Goal: Transaction & Acquisition: Purchase product/service

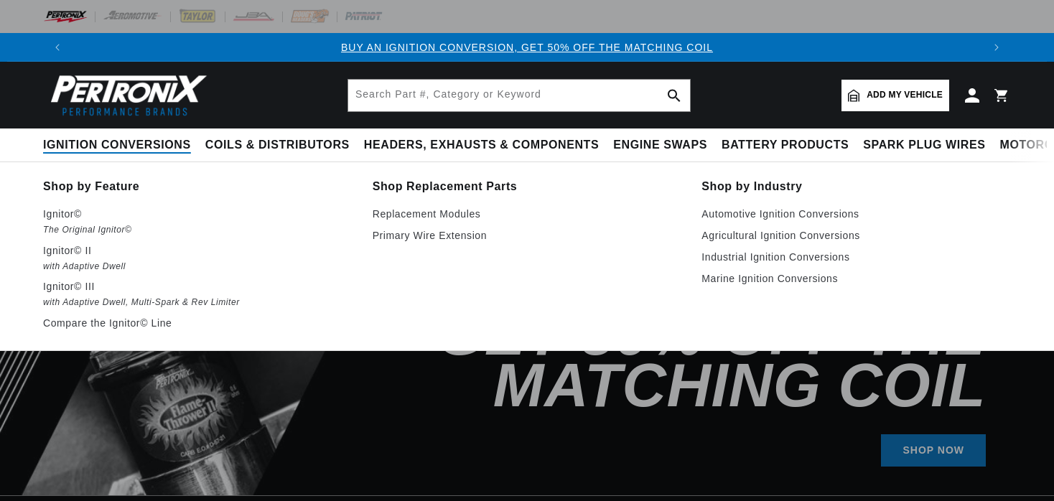
click at [167, 145] on span "Ignition Conversions" at bounding box center [117, 145] width 148 height 15
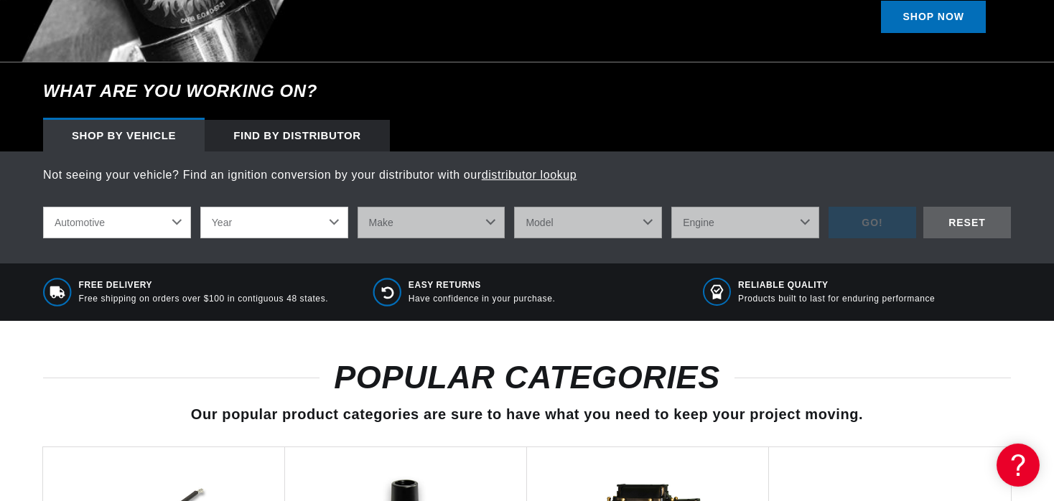
scroll to position [439, 0]
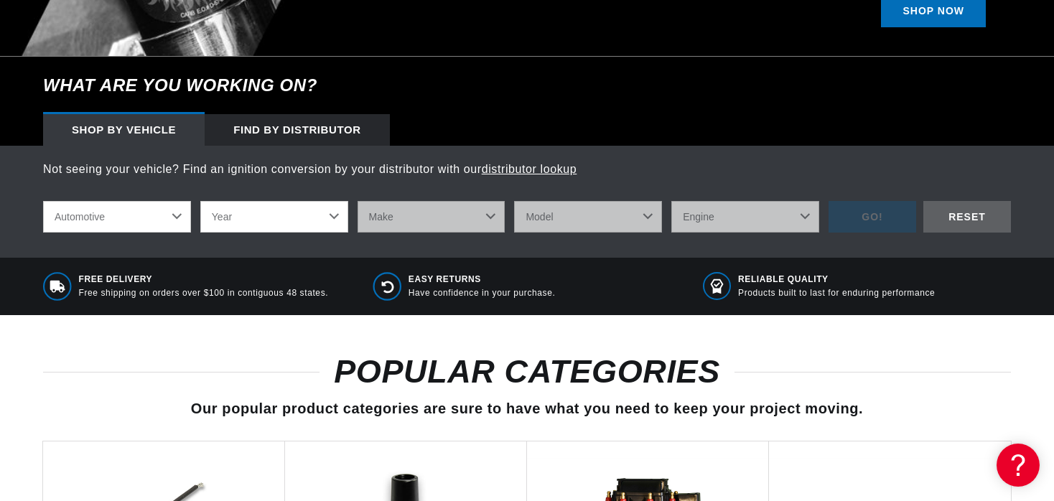
click at [43, 201] on select "Automotive Agricultural Industrial Marine Motorcycle" at bounding box center [117, 217] width 148 height 32
click option "Industrial" at bounding box center [0, 0] width 0 height 0
click at [43, 201] on select "Automotive Agricultural Industrial Marine Motorcycle" at bounding box center [117, 217] width 148 height 32
click option "Agricultural" at bounding box center [0, 0] width 0 height 0
select select "Agricultural"
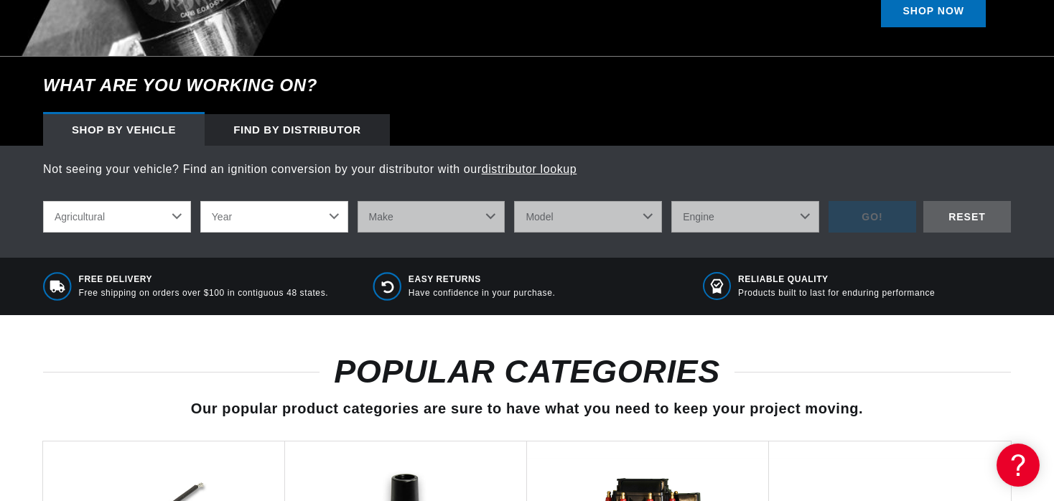
click at [200, 201] on select "Year [DATE] 1965 1964 1960 1959 1958 1957 1939 1938 1937" at bounding box center [274, 217] width 148 height 32
select select "1970"
click option "1970" at bounding box center [0, 0] width 0 height 0
select select "1970"
click at [358, 201] on select "Make International Harvester" at bounding box center [432, 217] width 148 height 32
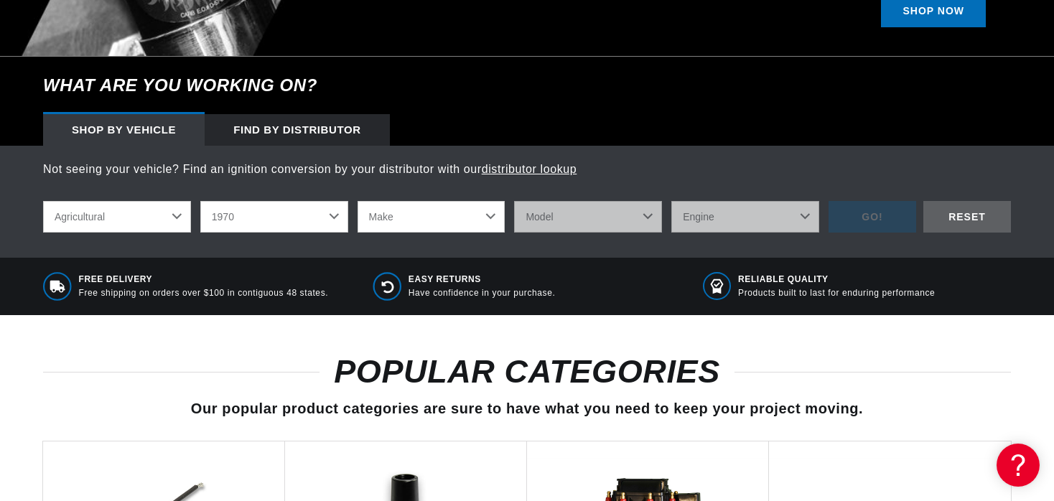
click option "Make" at bounding box center [0, 0] width 0 height 0
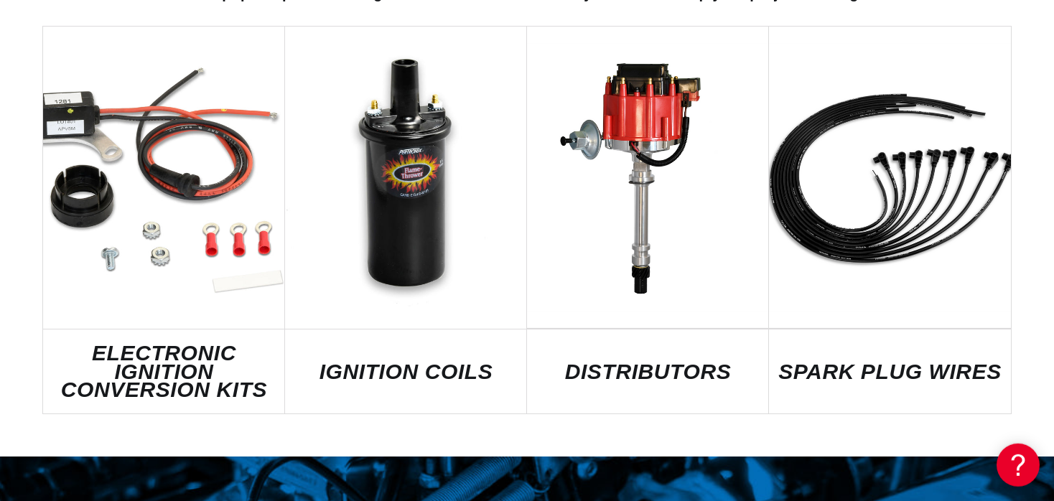
scroll to position [867, 0]
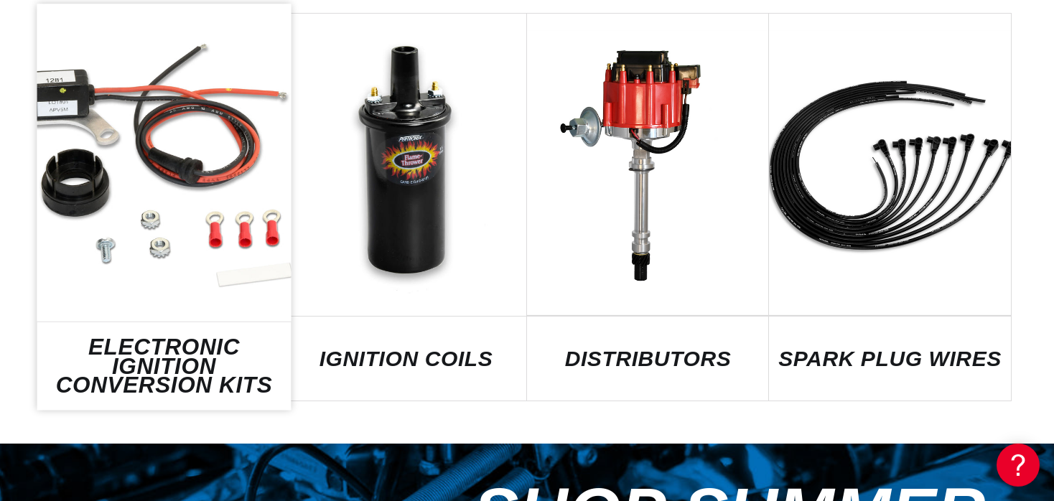
click at [202, 352] on link "ELECTRONIC IGNITION CONVERSION KITS" at bounding box center [164, 366] width 254 height 57
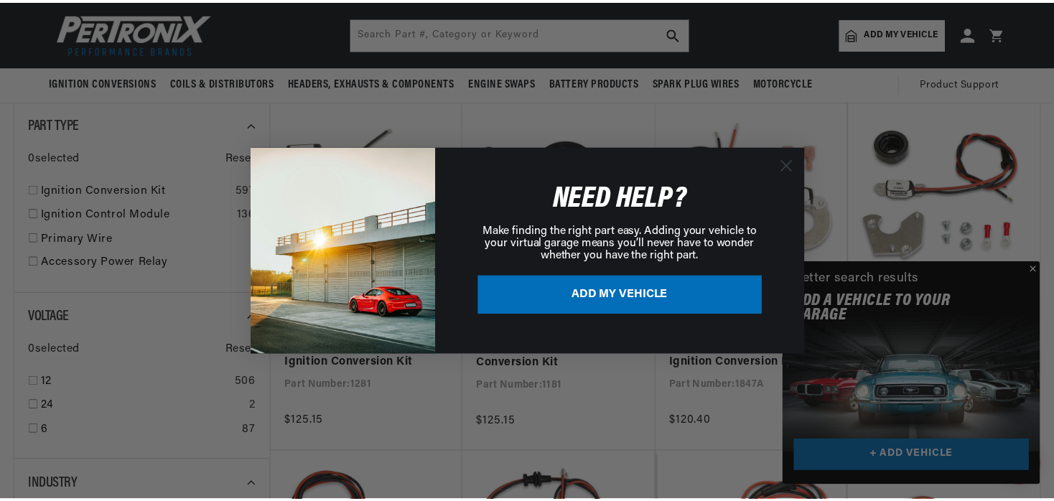
scroll to position [0, 1793]
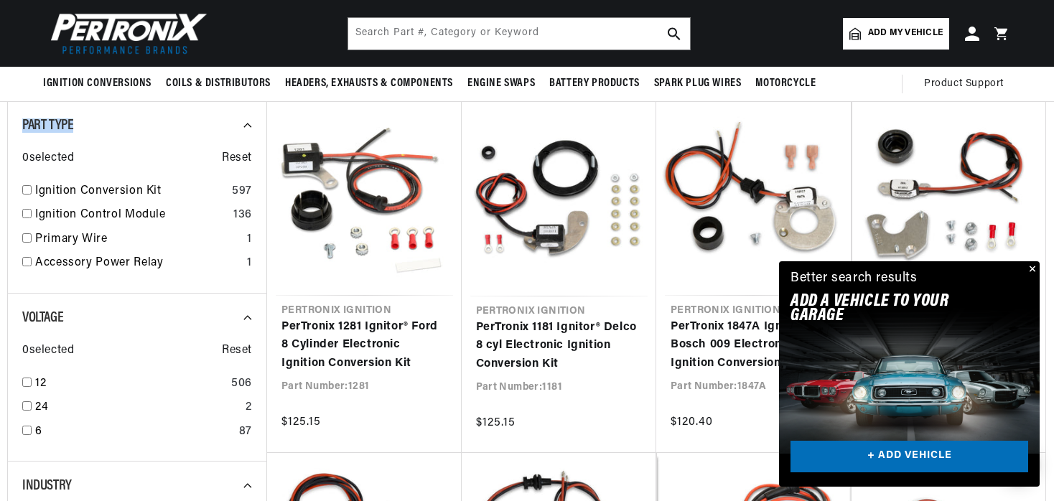
drag, startPoint x: 1061, startPoint y: 89, endPoint x: 1059, endPoint y: 131, distance: 41.7
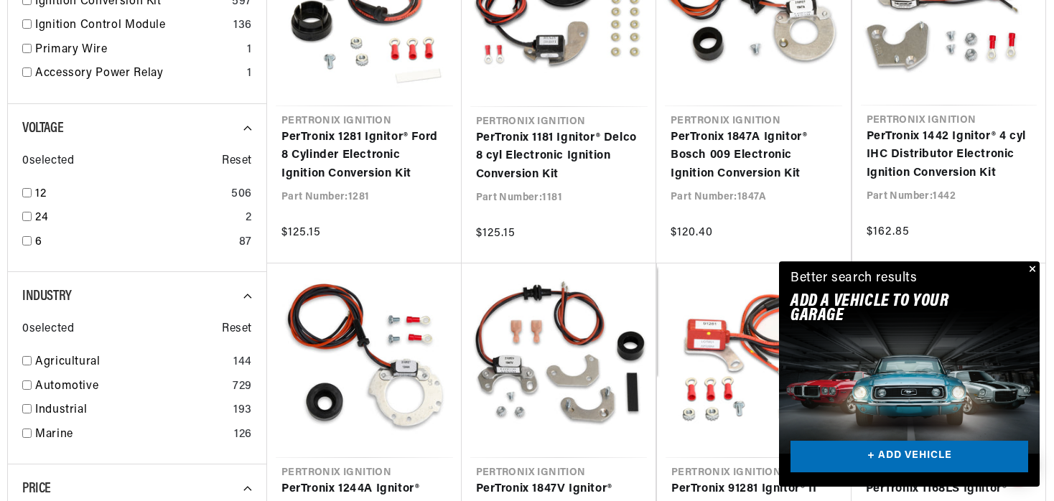
scroll to position [488, 0]
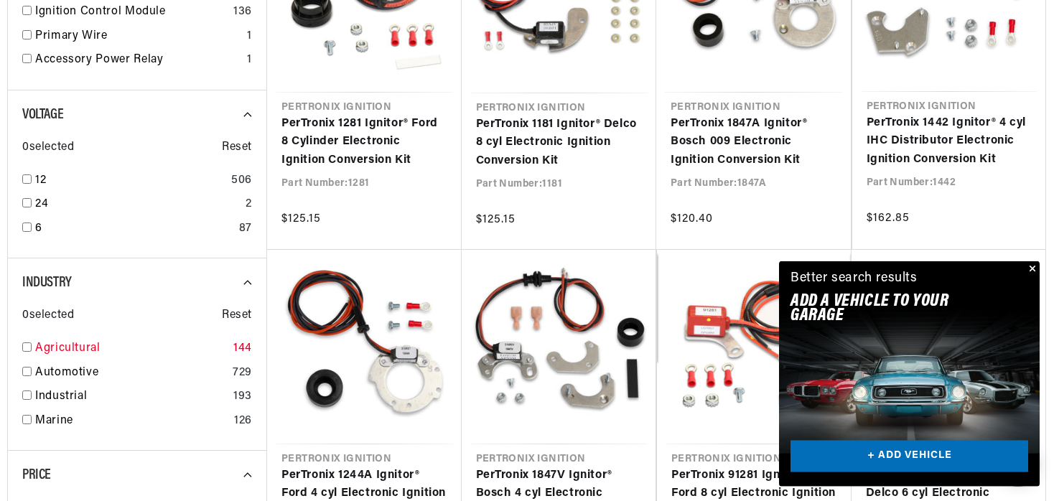
click at [25, 345] on input "checkbox" at bounding box center [26, 347] width 9 height 9
checkbox input "true"
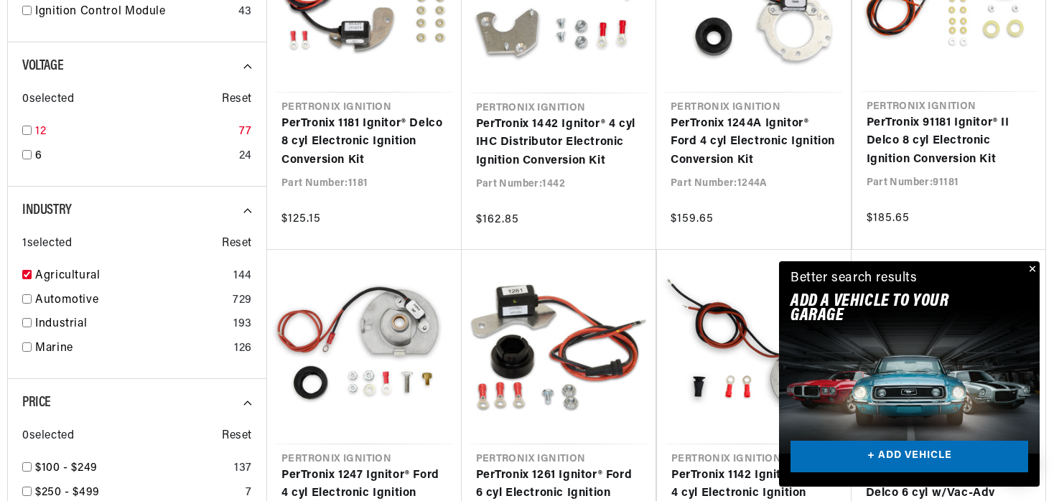
click at [26, 126] on input "checkbox" at bounding box center [26, 130] width 9 height 9
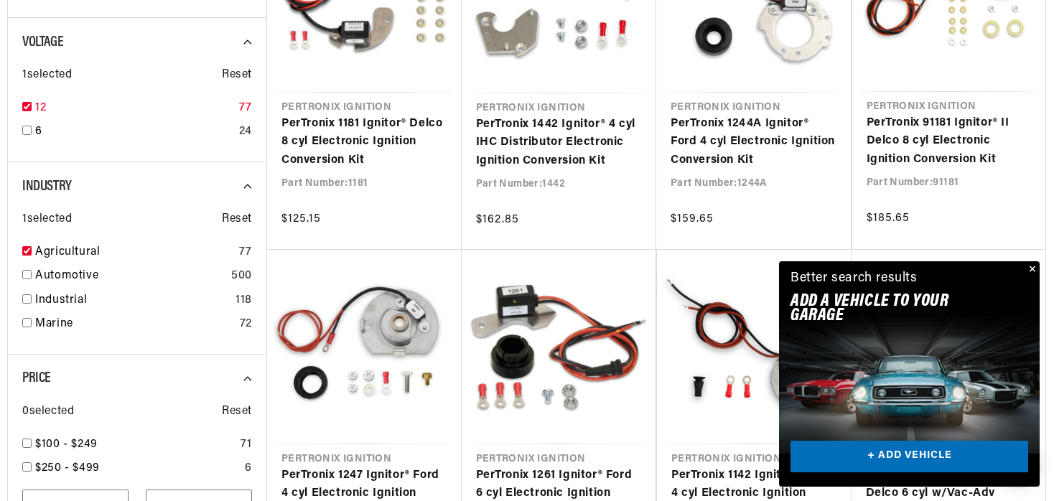
checkbox input "true"
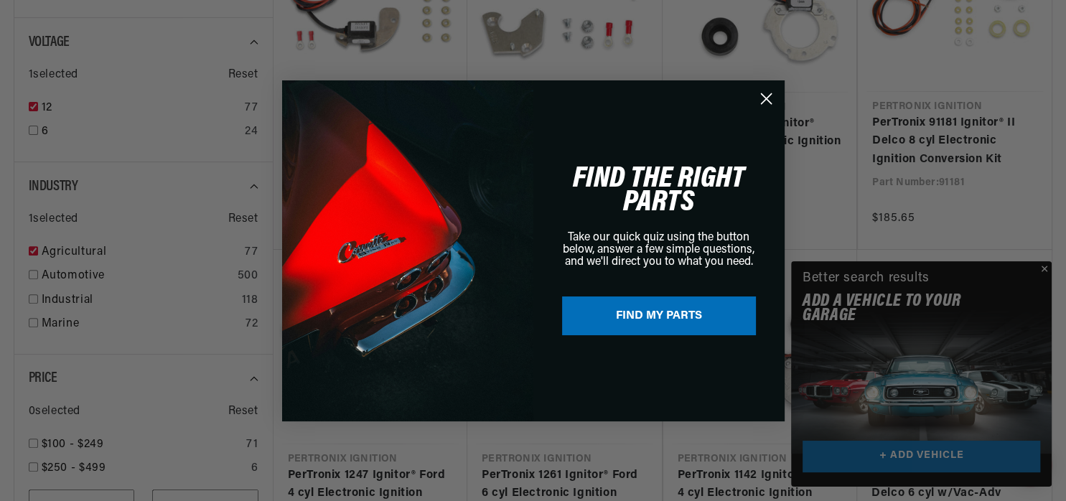
click at [766, 94] on circle "Close dialog" at bounding box center [766, 98] width 24 height 24
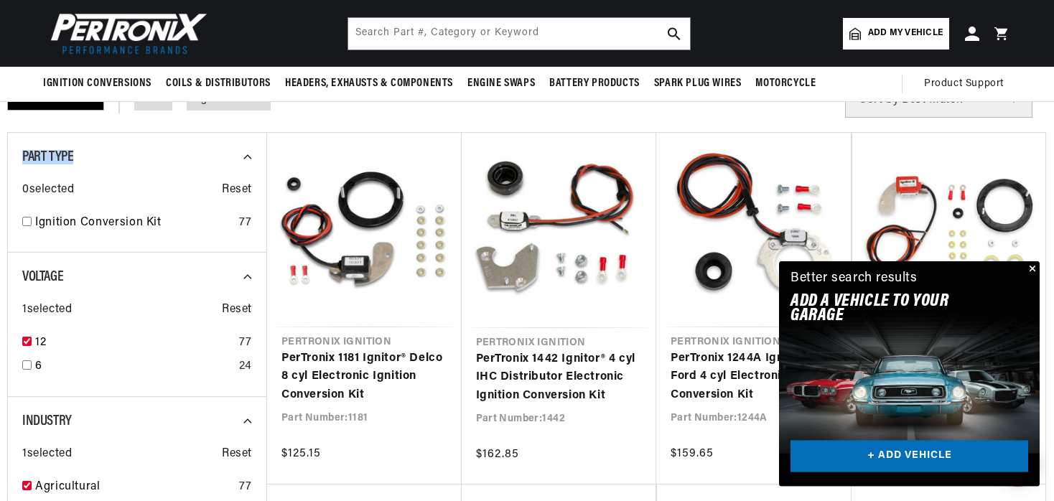
scroll to position [0, 1794]
click at [27, 221] on input "checkbox" at bounding box center [26, 221] width 9 height 9
checkbox input "true"
click at [26, 366] on input "checkbox" at bounding box center [26, 364] width 9 height 9
checkbox input "true"
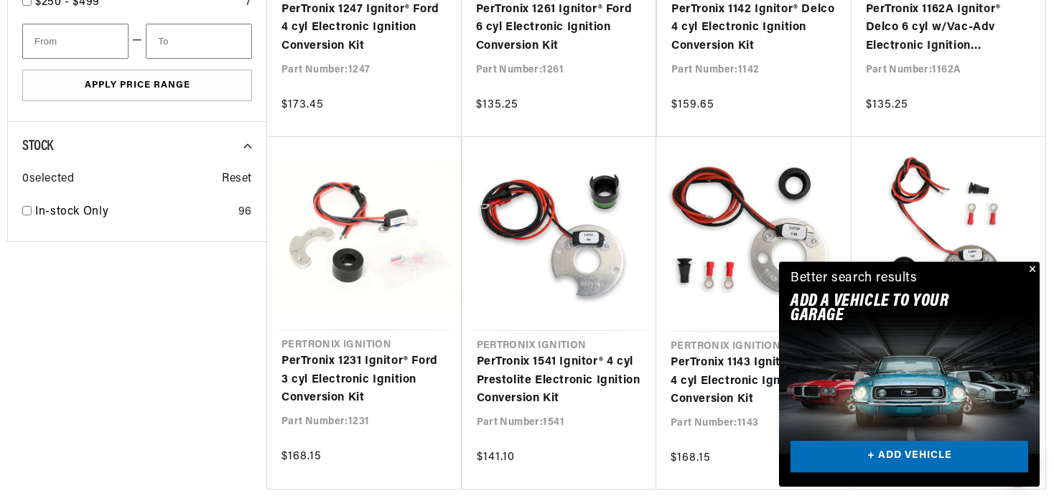
scroll to position [967, 0]
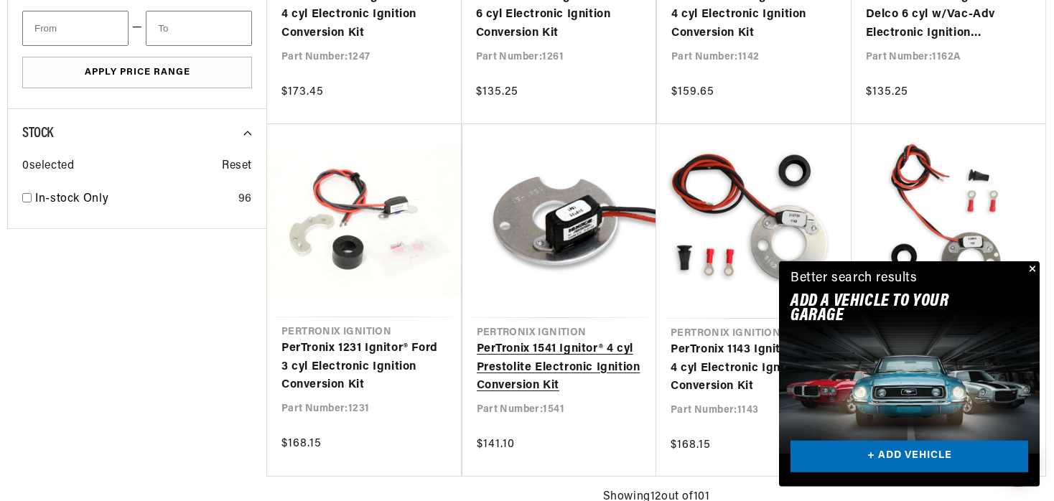
click at [623, 396] on link "PerTronix 1541 Ignitor® 4 cyl Prestolite Electronic Ignition Conversion Kit" at bounding box center [560, 367] width 166 height 55
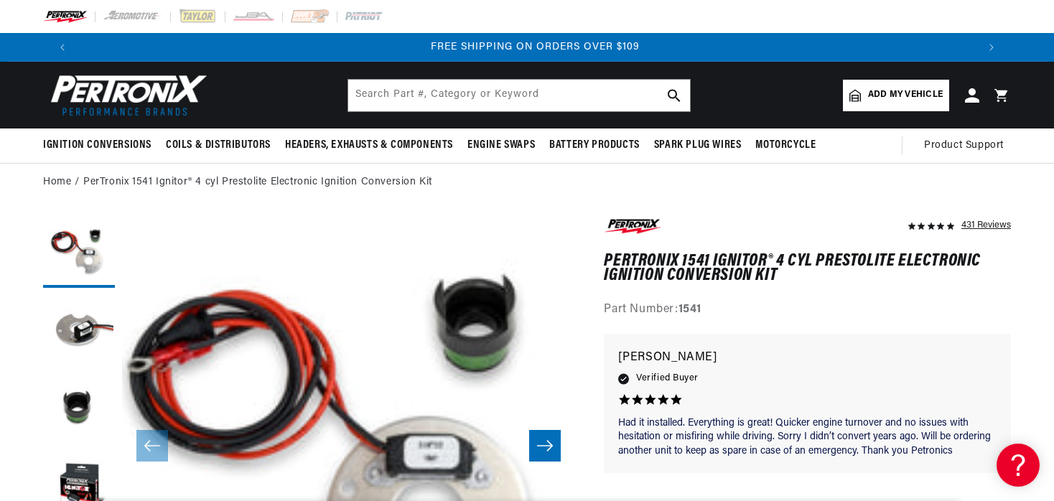
scroll to position [0, 1794]
click at [897, 93] on span "Add my vehicle" at bounding box center [905, 95] width 75 height 14
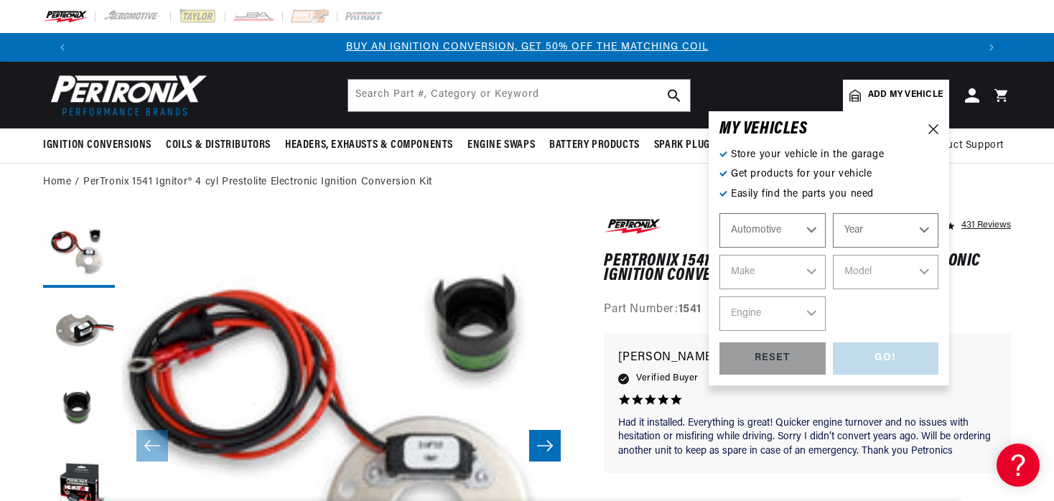
scroll to position [0, 0]
click at [720, 213] on select "Automotive Agricultural Industrial Marine Motorcycle" at bounding box center [773, 230] width 106 height 34
click option "Agricultural" at bounding box center [0, 0] width 0 height 0
select select "Agricultural"
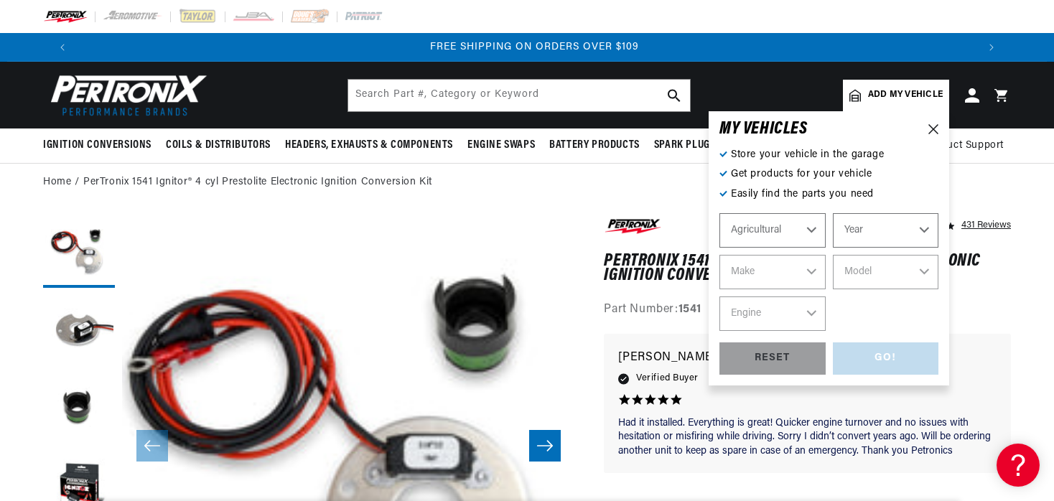
click at [833, 213] on select "Year [DATE] 1965 1964 1960 1959 1958 1957 1939 1938 1937" at bounding box center [886, 230] width 106 height 34
select select "1970"
click option "1970" at bounding box center [0, 0] width 0 height 0
select select "1970"
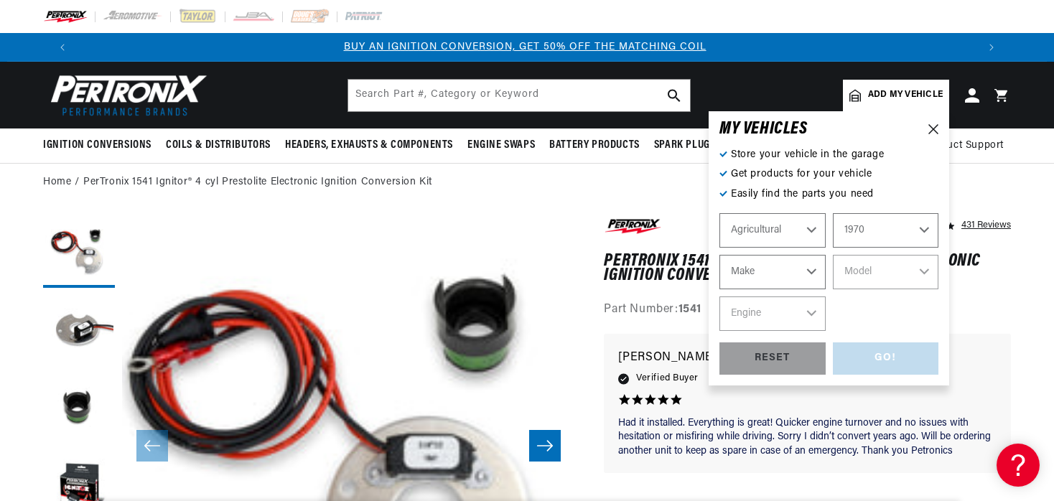
click at [720, 255] on select "Make International Harvester" at bounding box center [773, 272] width 106 height 34
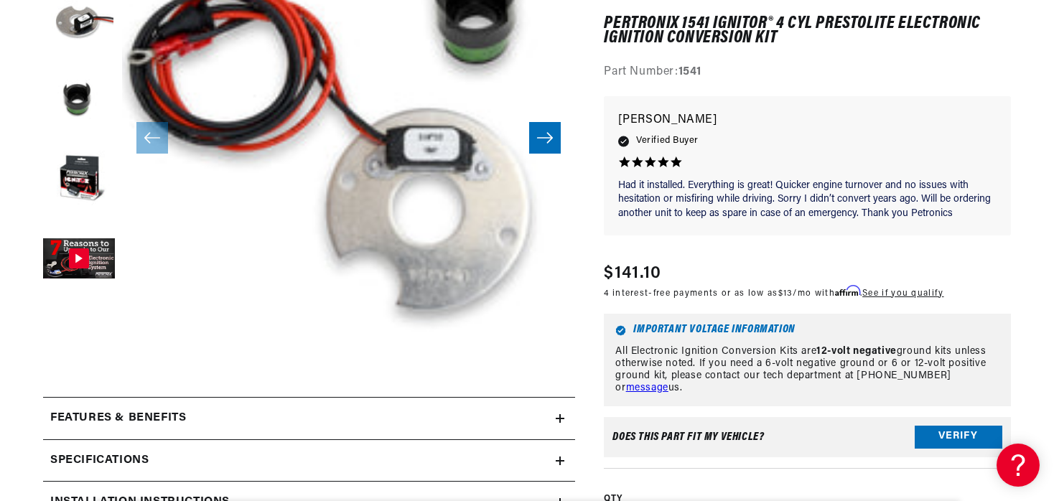
scroll to position [0, 44]
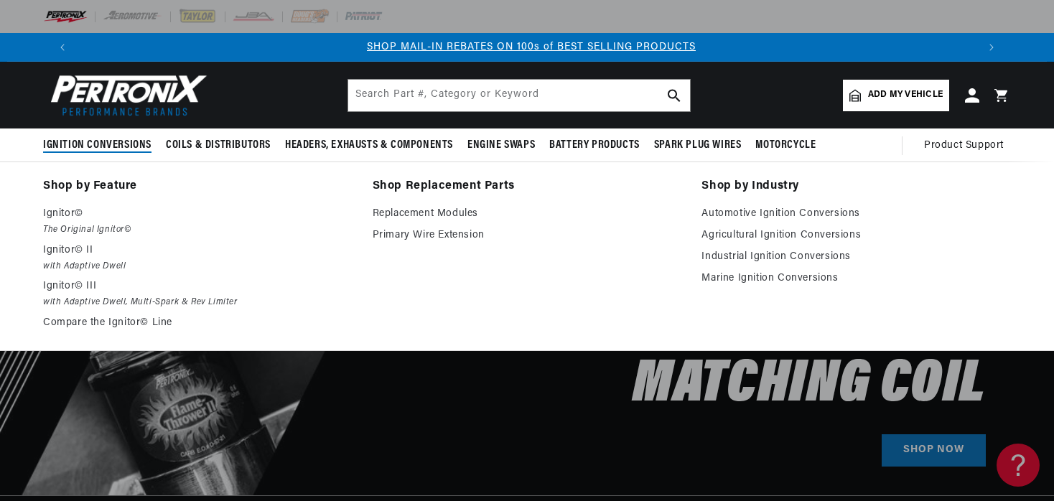
scroll to position [0, 896]
click at [139, 147] on span "Ignition Conversions" at bounding box center [97, 145] width 108 height 15
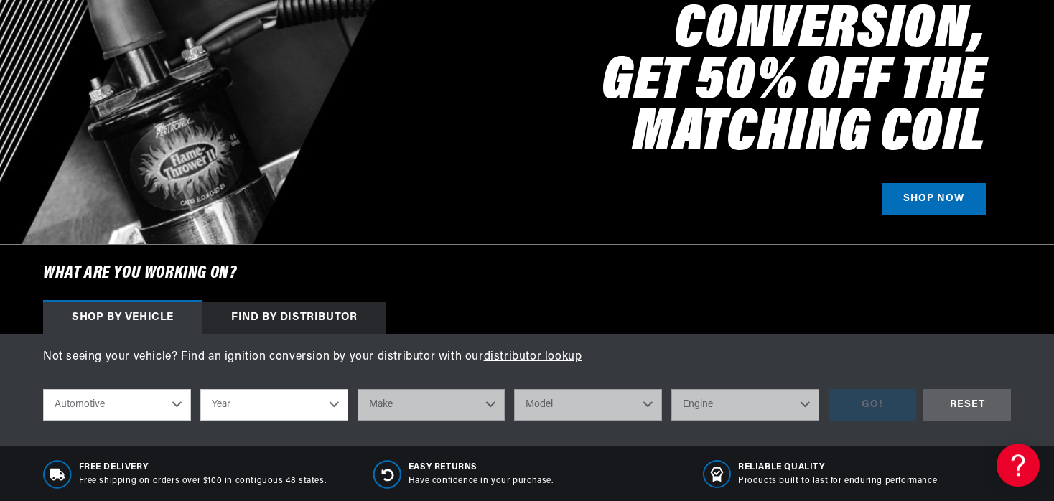
scroll to position [358, 0]
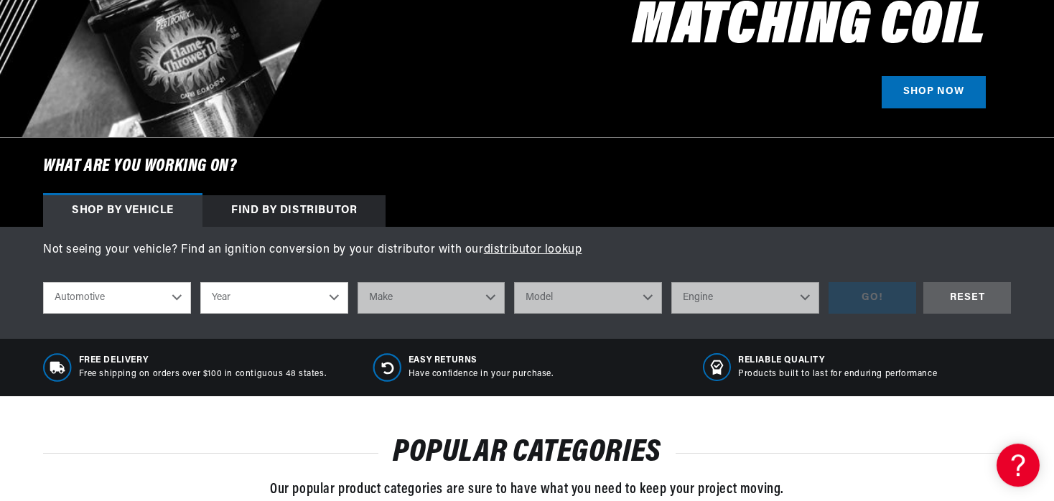
click at [43, 282] on select "Automotive Agricultural Industrial Marine Motorcycle" at bounding box center [117, 298] width 148 height 32
click option "Industrial" at bounding box center [0, 0] width 0 height 0
select select "Industrial"
click at [200, 282] on select "Year 1990 1986 1984 1983 1982 1981 1980 1979 1978 1977 1976 1975 1974 1973 1972…" at bounding box center [274, 298] width 148 height 32
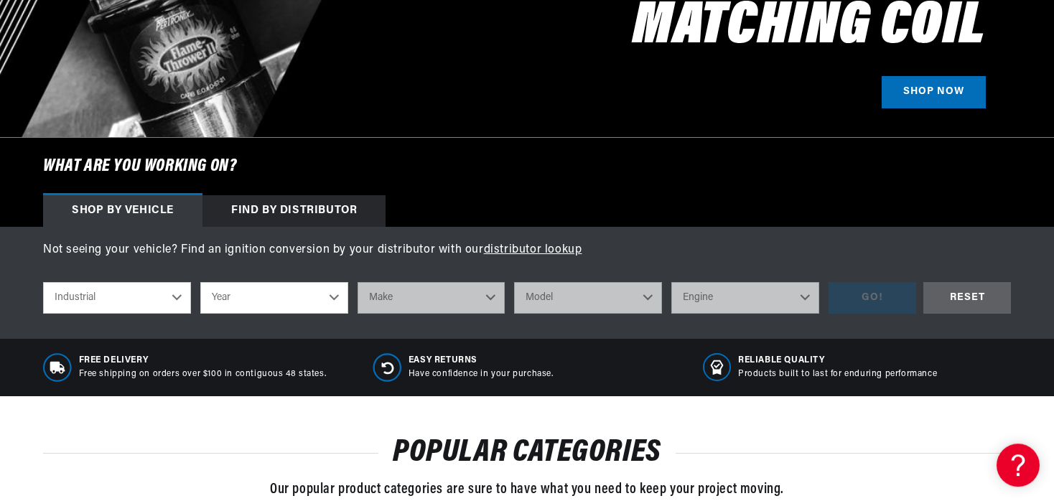
scroll to position [0, 896]
select select "1971"
click option "1971" at bounding box center [0, 0] width 0 height 0
select select "1971"
click at [358, 282] on select "Make Allis Chalmers Clark Dyna-Truck Hi-Dynamic IHC Truck John Deere Massey Fer…" at bounding box center [432, 298] width 148 height 32
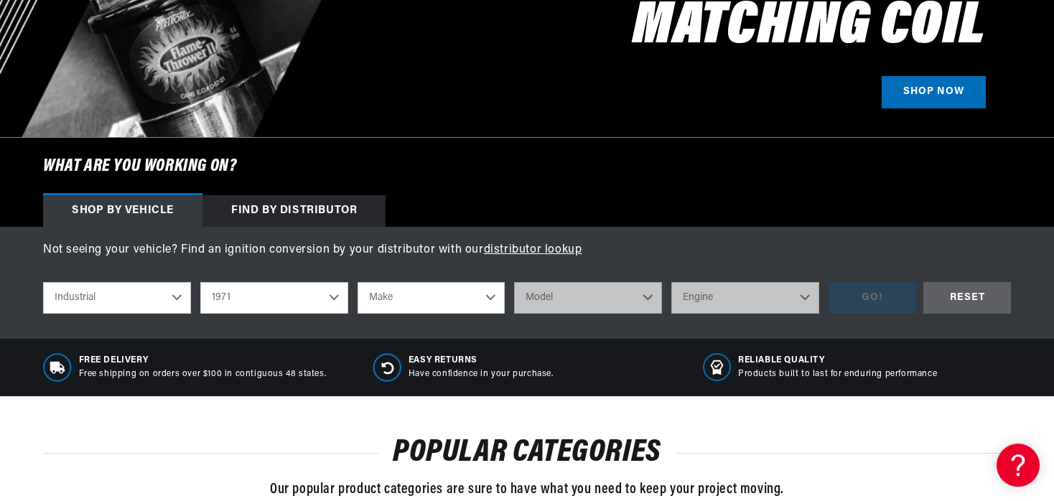
scroll to position [0, 1794]
select select "John-Deere"
click option "John Deere" at bounding box center [0, 0] width 0 height 0
select select "John-Deere"
click at [514, 282] on select "Model 420" at bounding box center [588, 298] width 148 height 32
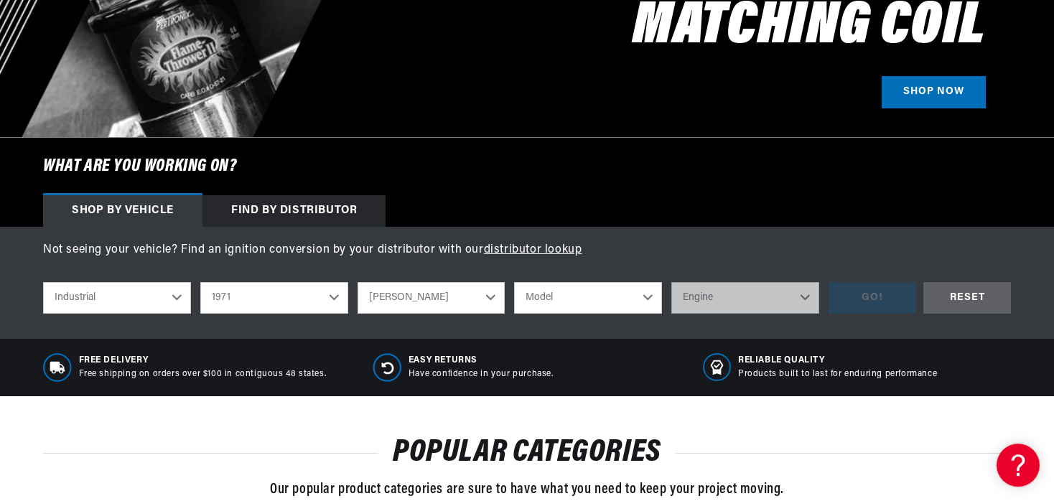
scroll to position [0, 0]
click at [43, 282] on select "Automotive Agricultural Industrial Marine Motorcycle" at bounding box center [117, 298] width 148 height 32
click option "Agricultural" at bounding box center [0, 0] width 0 height 0
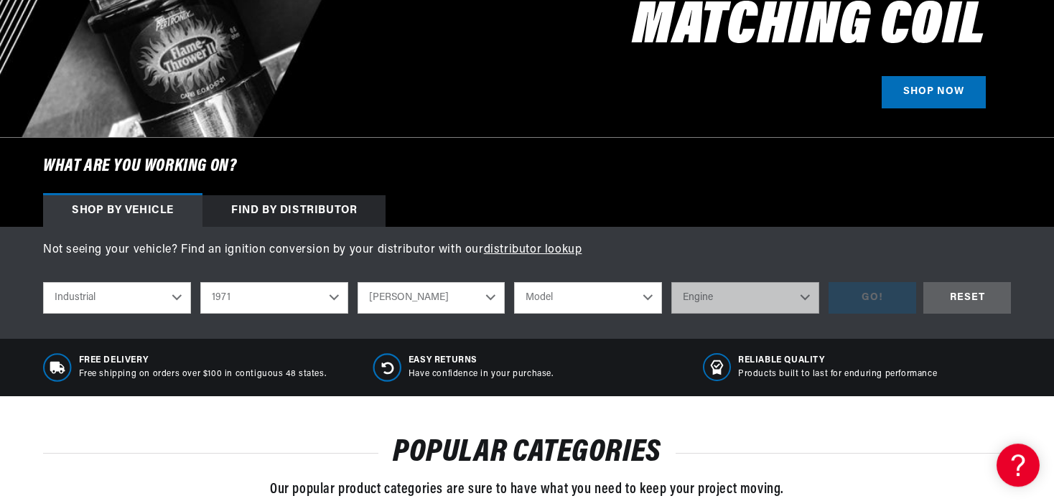
scroll to position [0, 1794]
select select "Agricultural"
select select "Year"
select select "Make"
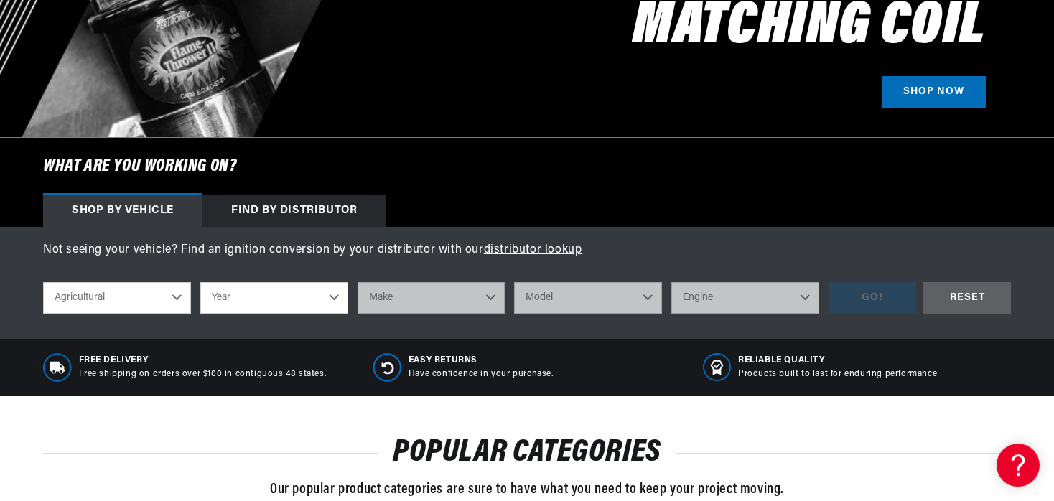
click at [200, 282] on select "Year [DATE] 1965 1964 1960 1959 1958 1957 1939 1938 1937" at bounding box center [274, 298] width 148 height 32
select select "1970"
click option "1970" at bounding box center [0, 0] width 0 height 0
select select "1970"
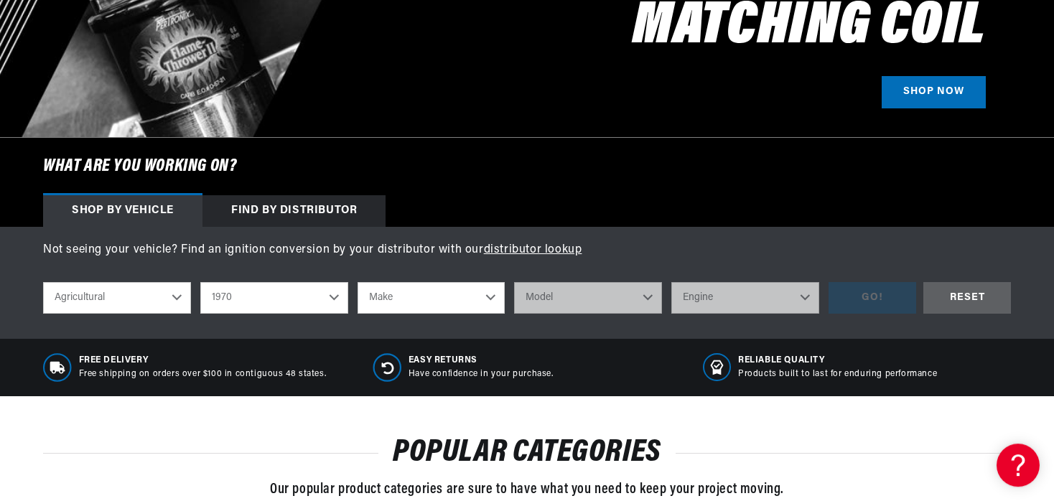
click at [358, 282] on select "Make International Harvester" at bounding box center [432, 298] width 148 height 32
